Goal: Task Accomplishment & Management: Complete application form

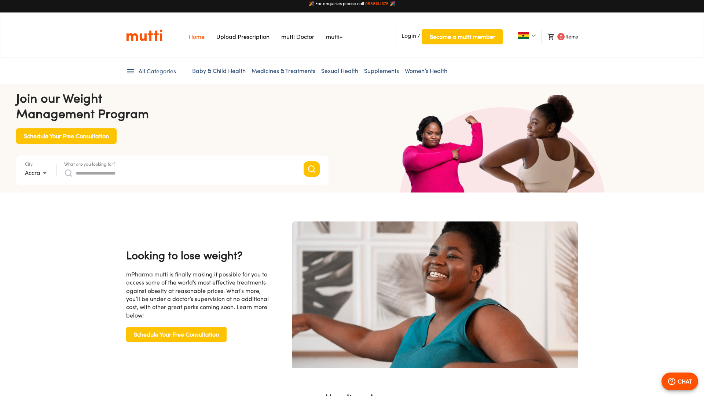
scroll to position [6, 0]
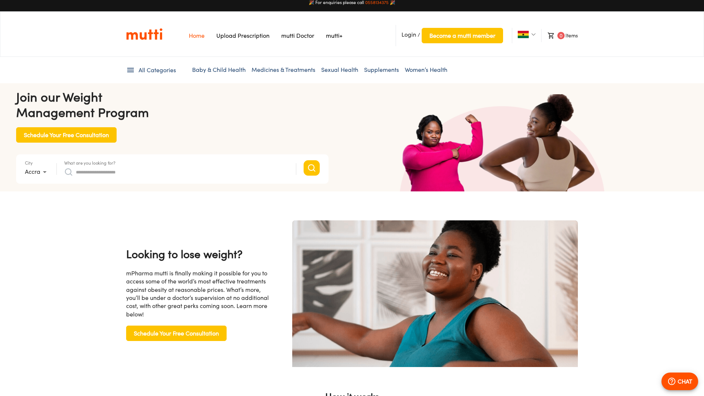
click at [233, 36] on link "Upload Prescription" at bounding box center [242, 35] width 53 height 7
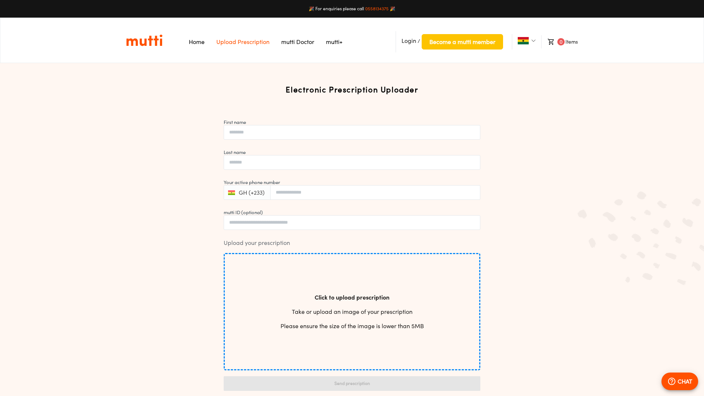
click at [295, 45] on link "mutti Doctor" at bounding box center [297, 41] width 33 height 7
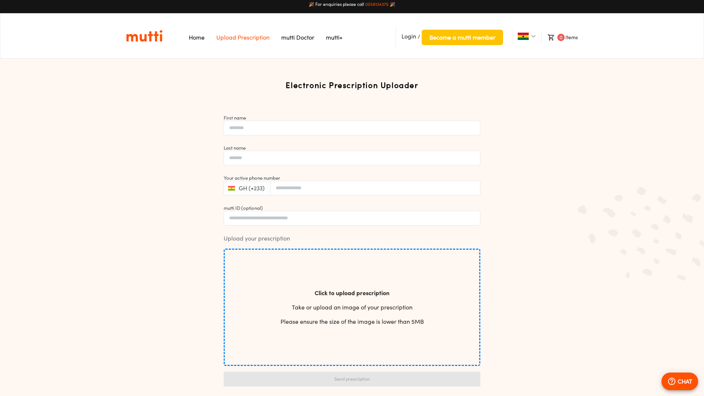
scroll to position [7, 0]
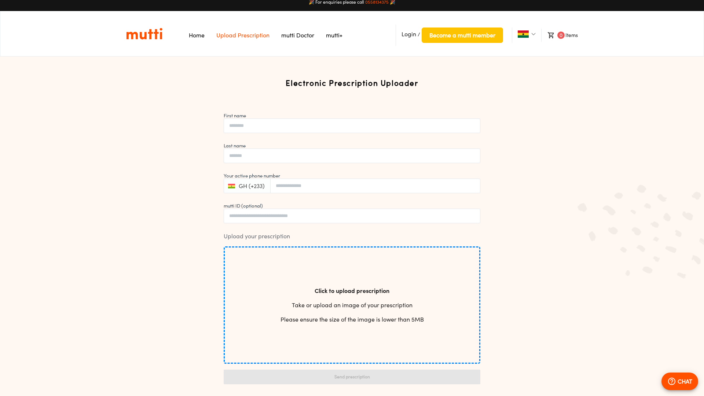
click at [685, 385] on p "CHAT" at bounding box center [684, 381] width 15 height 9
click at [682, 382] on p "CHAT" at bounding box center [684, 381] width 15 height 9
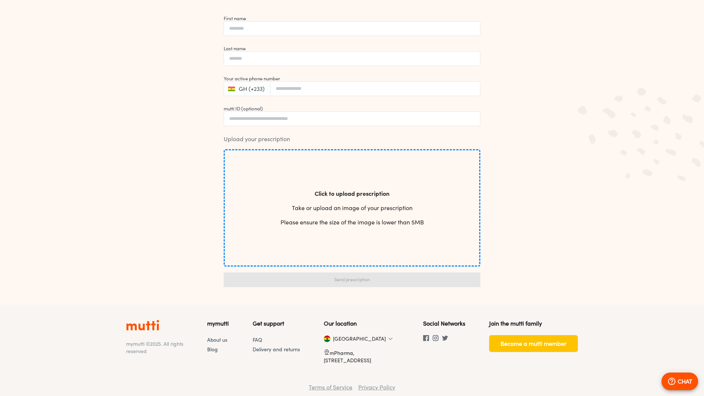
scroll to position [107, 0]
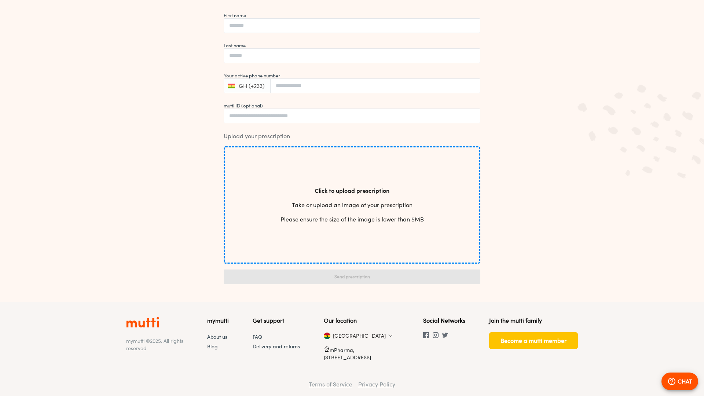
click at [672, 381] on icon "button" at bounding box center [671, 381] width 7 height 7
click at [674, 381] on icon "button" at bounding box center [671, 381] width 9 height 9
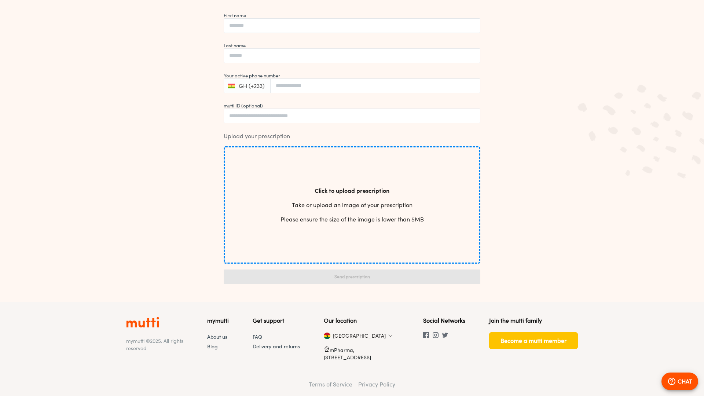
click at [674, 381] on icon "button" at bounding box center [671, 381] width 9 height 9
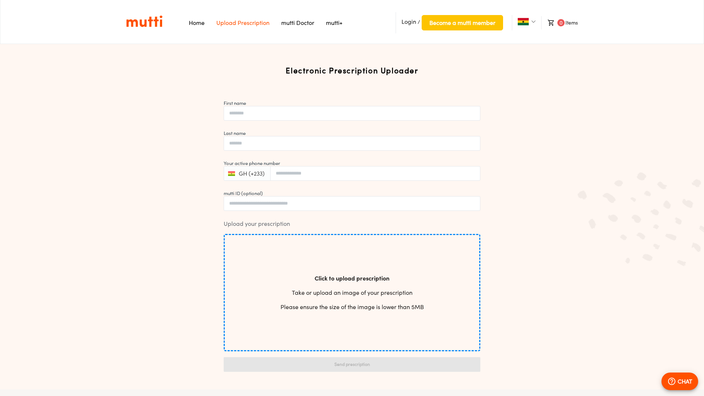
scroll to position [0, 0]
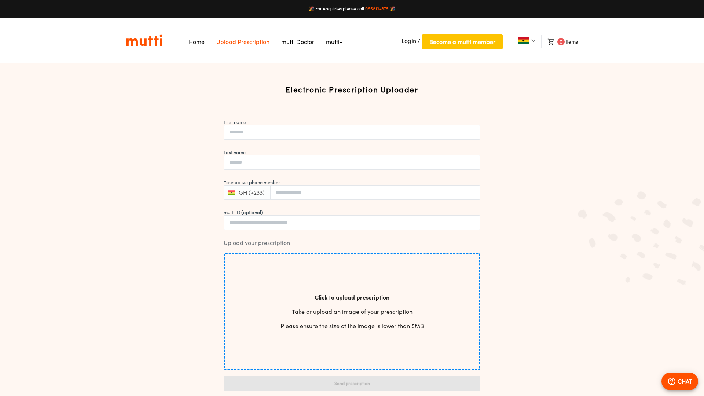
click at [532, 44] on ul "Login / Become a mutti member 0 Items" at bounding box center [479, 40] width 197 height 24
click at [532, 41] on img at bounding box center [533, 40] width 4 height 4
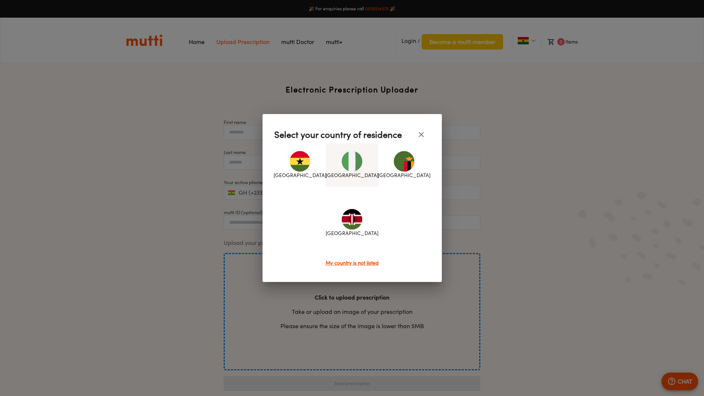
click at [352, 169] on img at bounding box center [352, 161] width 21 height 21
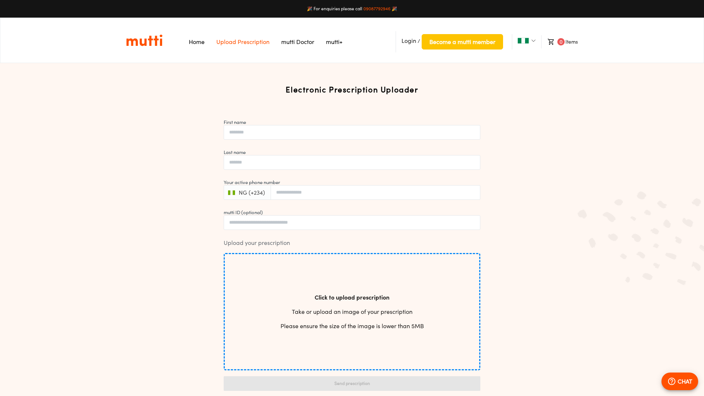
click at [492, 87] on div "Electronic Prescription Uploader First name Last name Your active phone number …" at bounding box center [352, 243] width 704 height 331
click at [680, 379] on p "CHAT" at bounding box center [684, 381] width 15 height 9
click at [672, 379] on icon "button" at bounding box center [671, 381] width 9 height 9
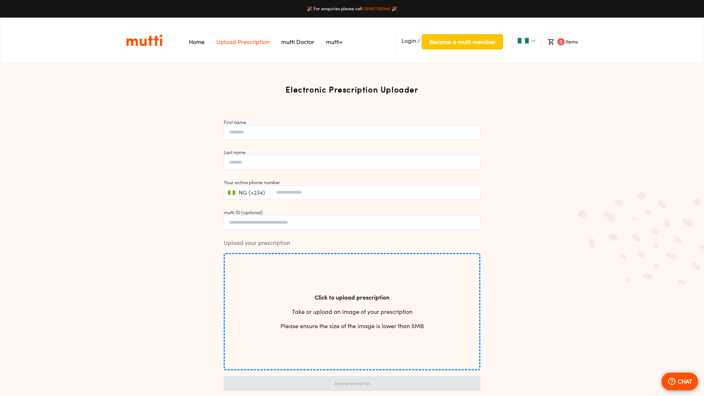
click at [672, 379] on icon "button" at bounding box center [671, 381] width 9 height 9
click at [532, 42] on img at bounding box center [533, 40] width 4 height 4
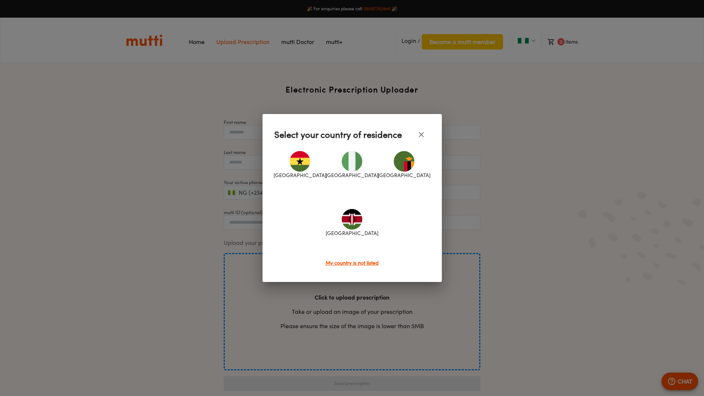
click at [509, 147] on div at bounding box center [352, 198] width 704 height 396
click at [422, 134] on icon "close" at bounding box center [421, 134] width 5 height 5
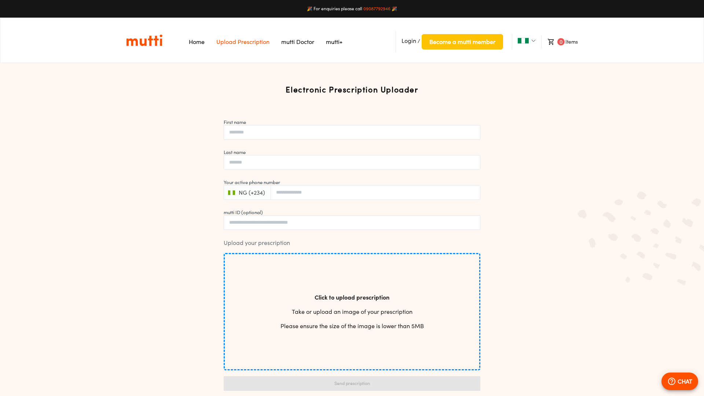
click at [196, 41] on link "Home" at bounding box center [197, 41] width 16 height 7
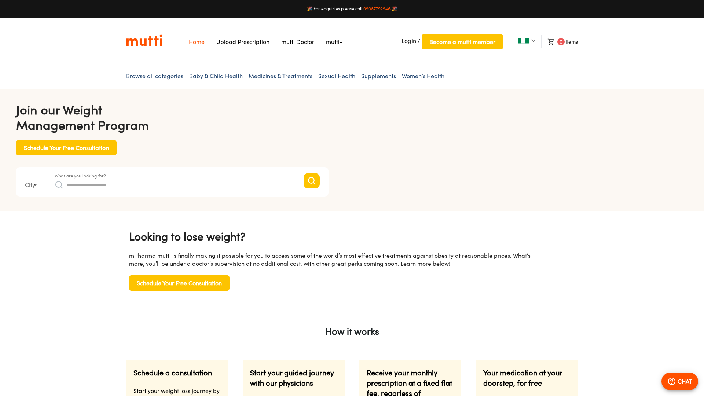
type input "*"
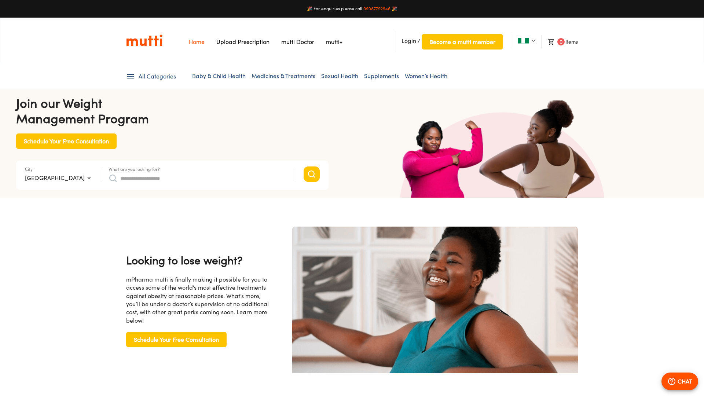
scroll to position [0, 191]
click at [89, 143] on span "Schedule Your Free Consultation" at bounding box center [66, 141] width 85 height 10
